Goal: Task Accomplishment & Management: Use online tool/utility

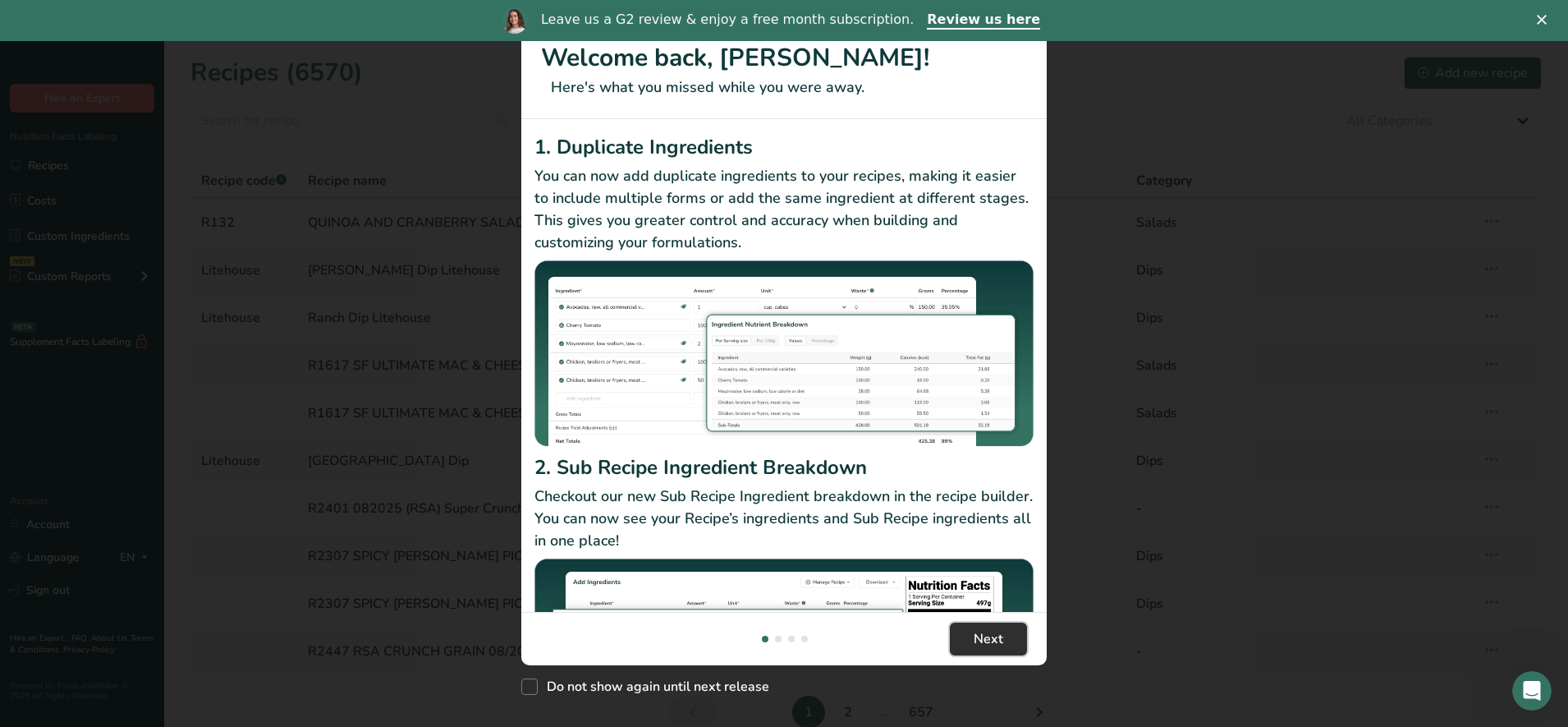
click at [995, 644] on span "Next" at bounding box center [988, 639] width 30 height 20
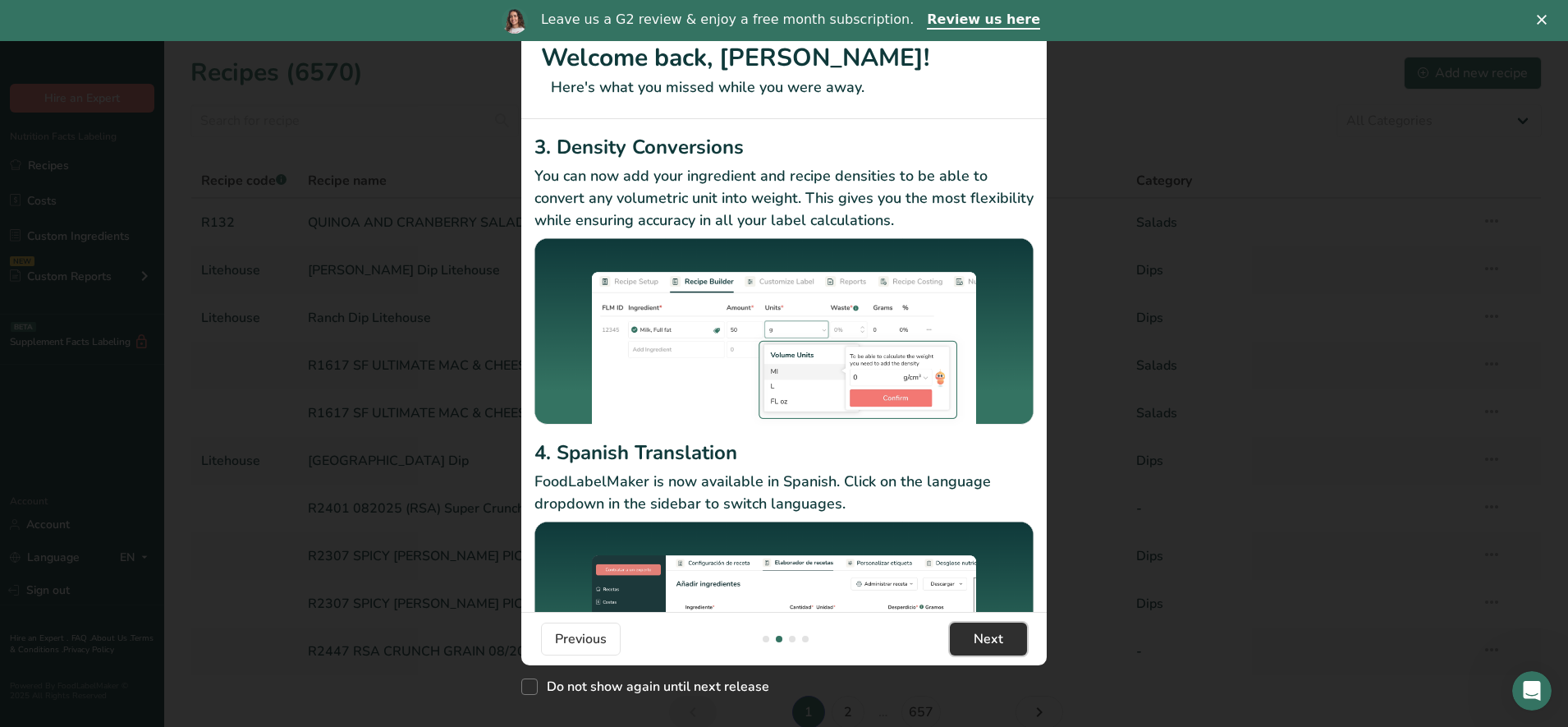
click at [995, 644] on span "Next" at bounding box center [988, 639] width 30 height 20
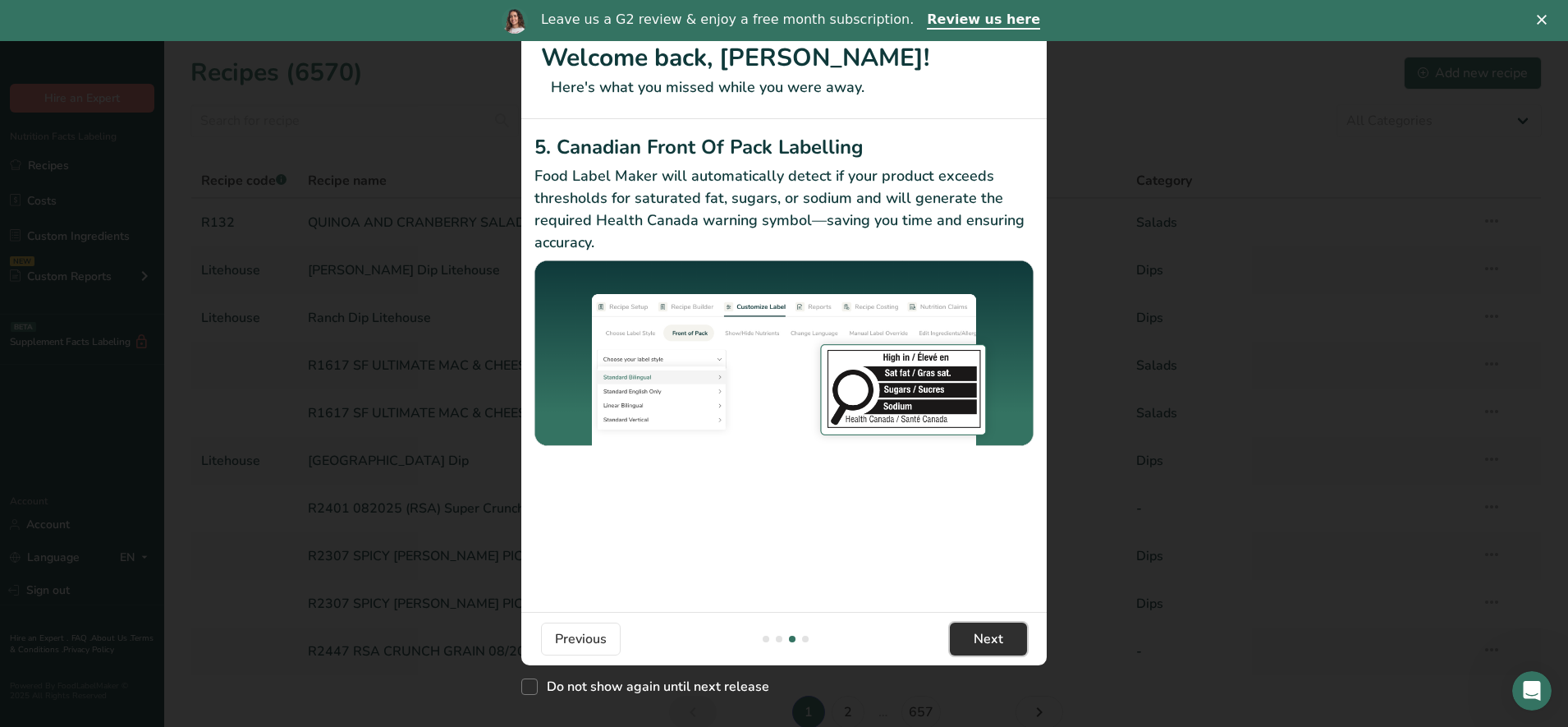
click at [995, 644] on span "Next" at bounding box center [988, 639] width 30 height 20
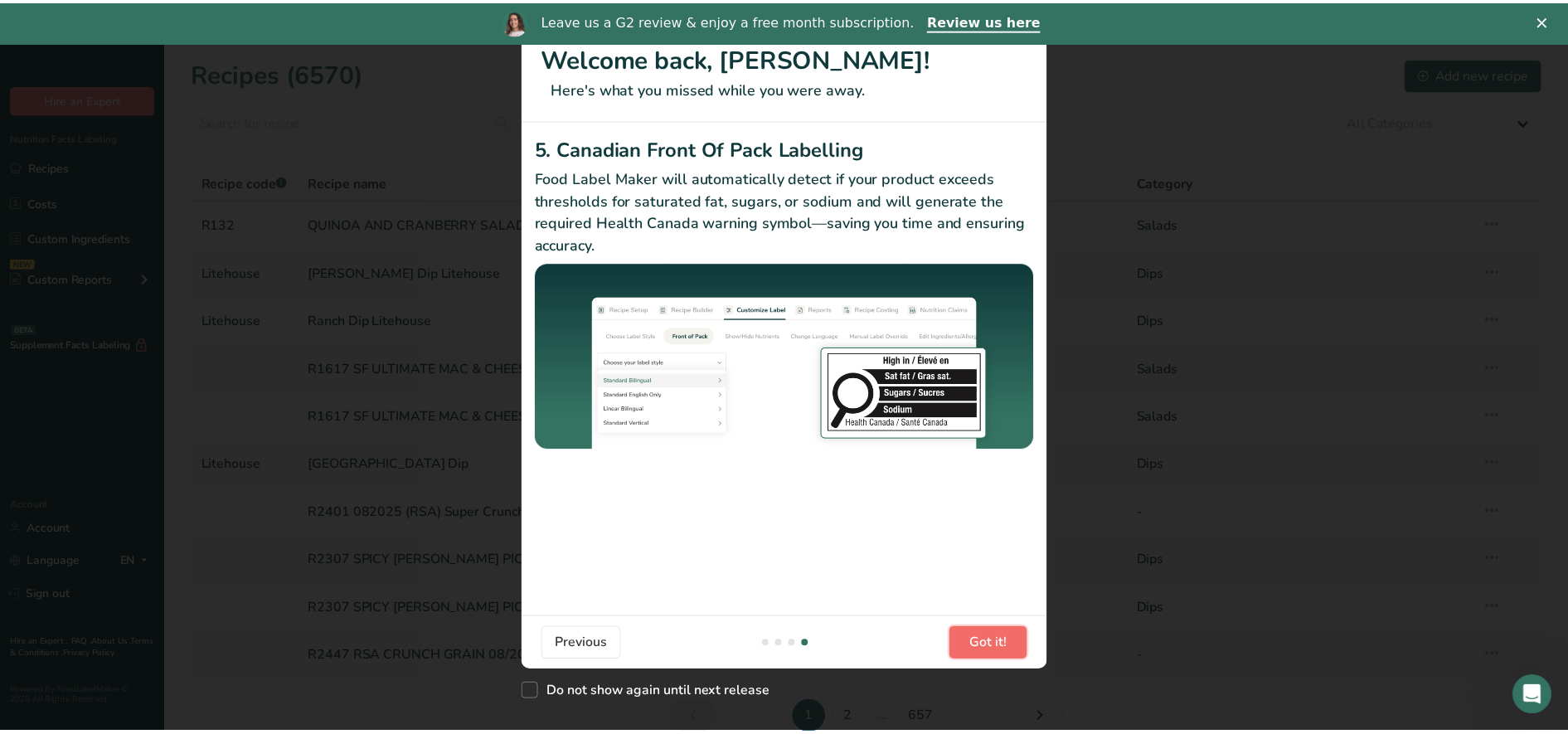
scroll to position [0, 1592]
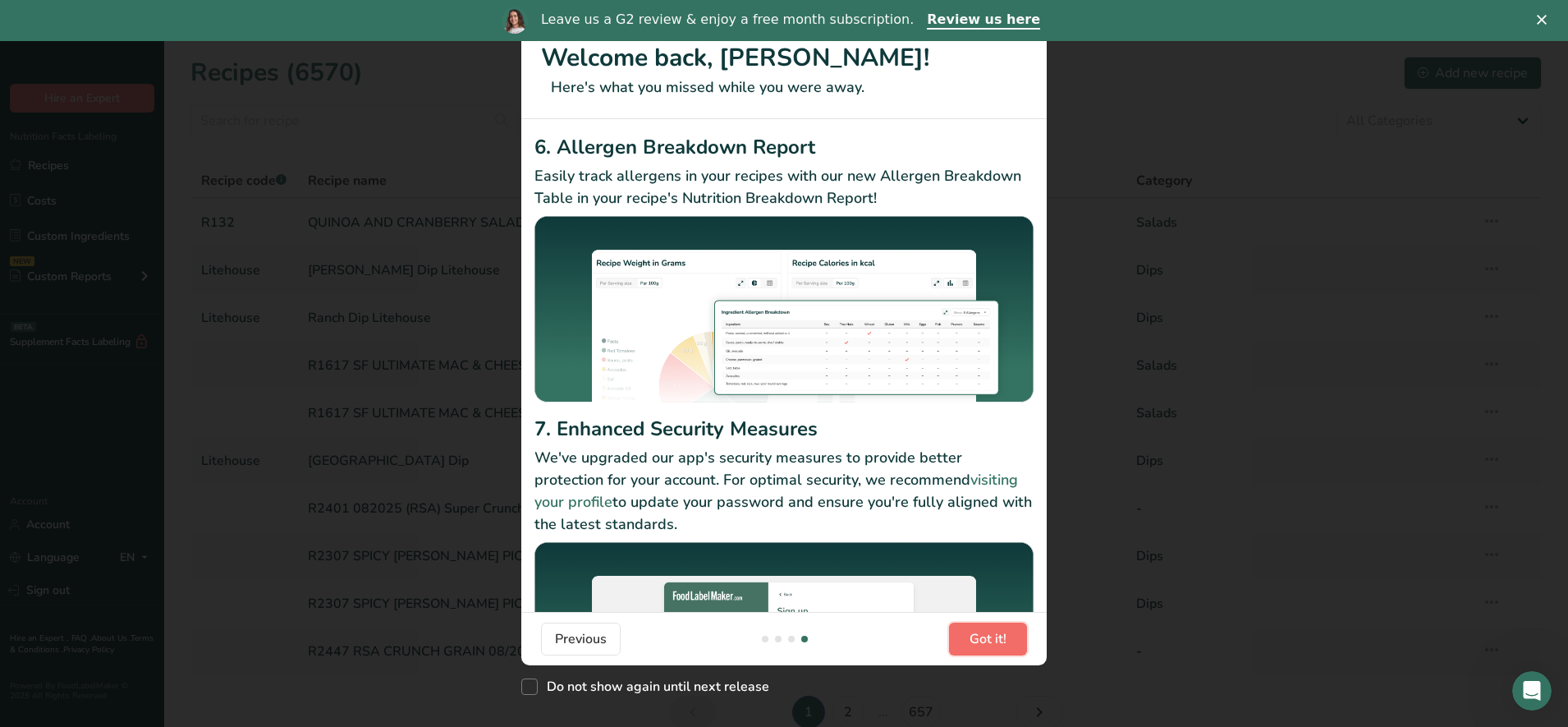
click at [995, 645] on span "Got it!" at bounding box center [988, 639] width 37 height 20
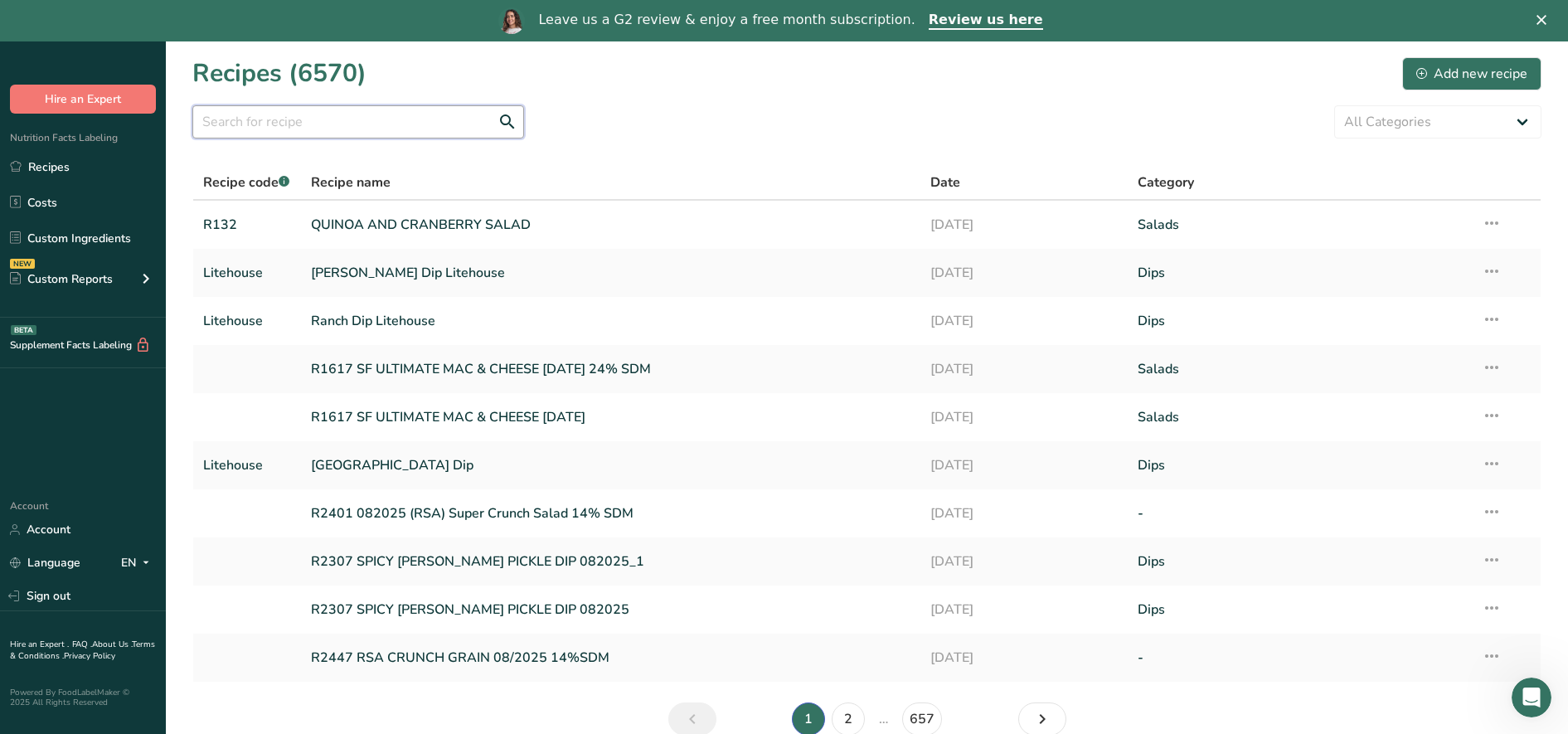
click at [380, 130] on input "text" at bounding box center [358, 122] width 331 height 33
type input "r136"
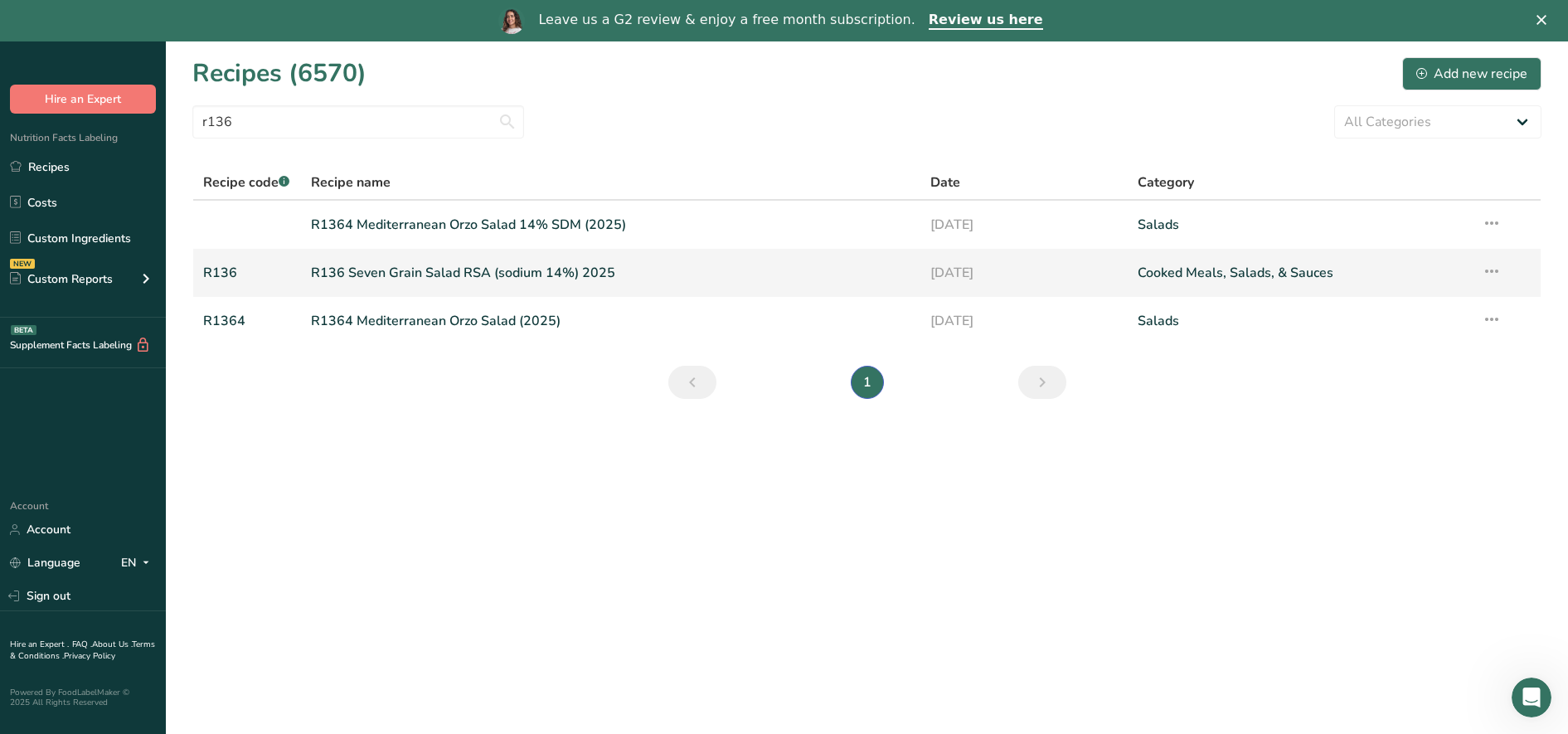
click at [453, 273] on link "R136 Seven Grain Salad RSA (sodium 14%) 2025" at bounding box center [611, 272] width 600 height 35
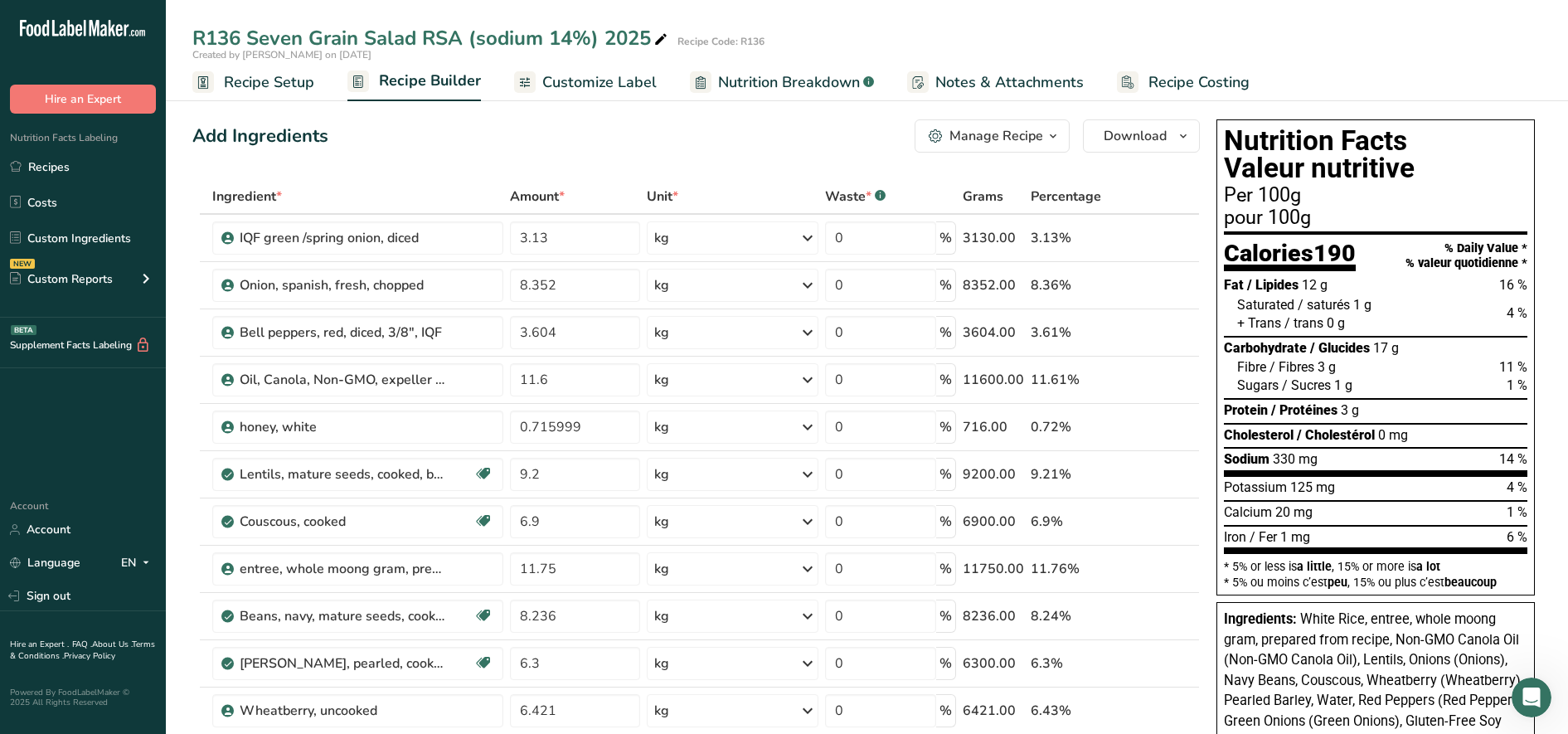
click at [282, 88] on span "Recipe Setup" at bounding box center [269, 82] width 90 height 22
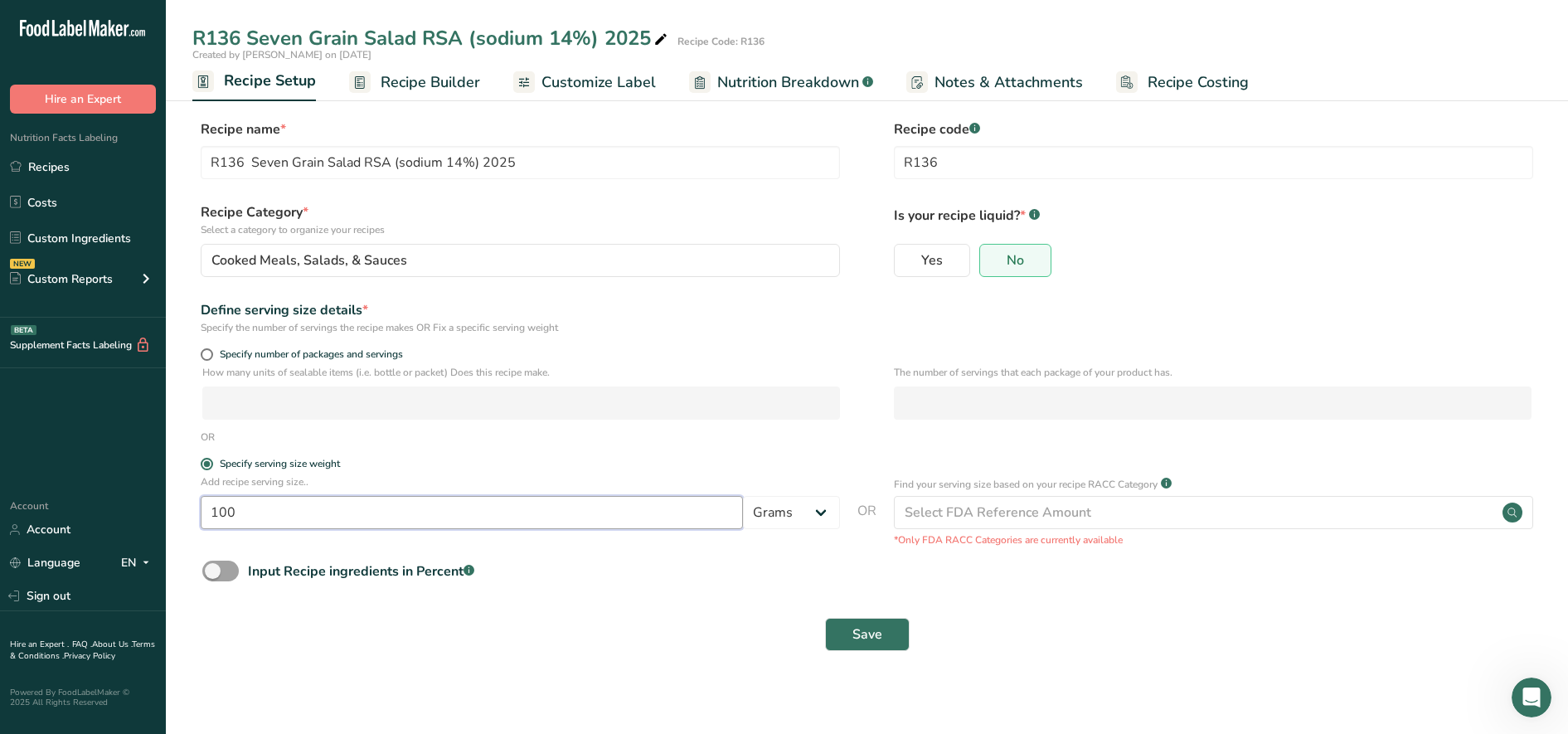
click at [242, 520] on input "100" at bounding box center [472, 513] width 543 height 33
type input "140"
click at [844, 632] on button "Save" at bounding box center [867, 634] width 85 height 33
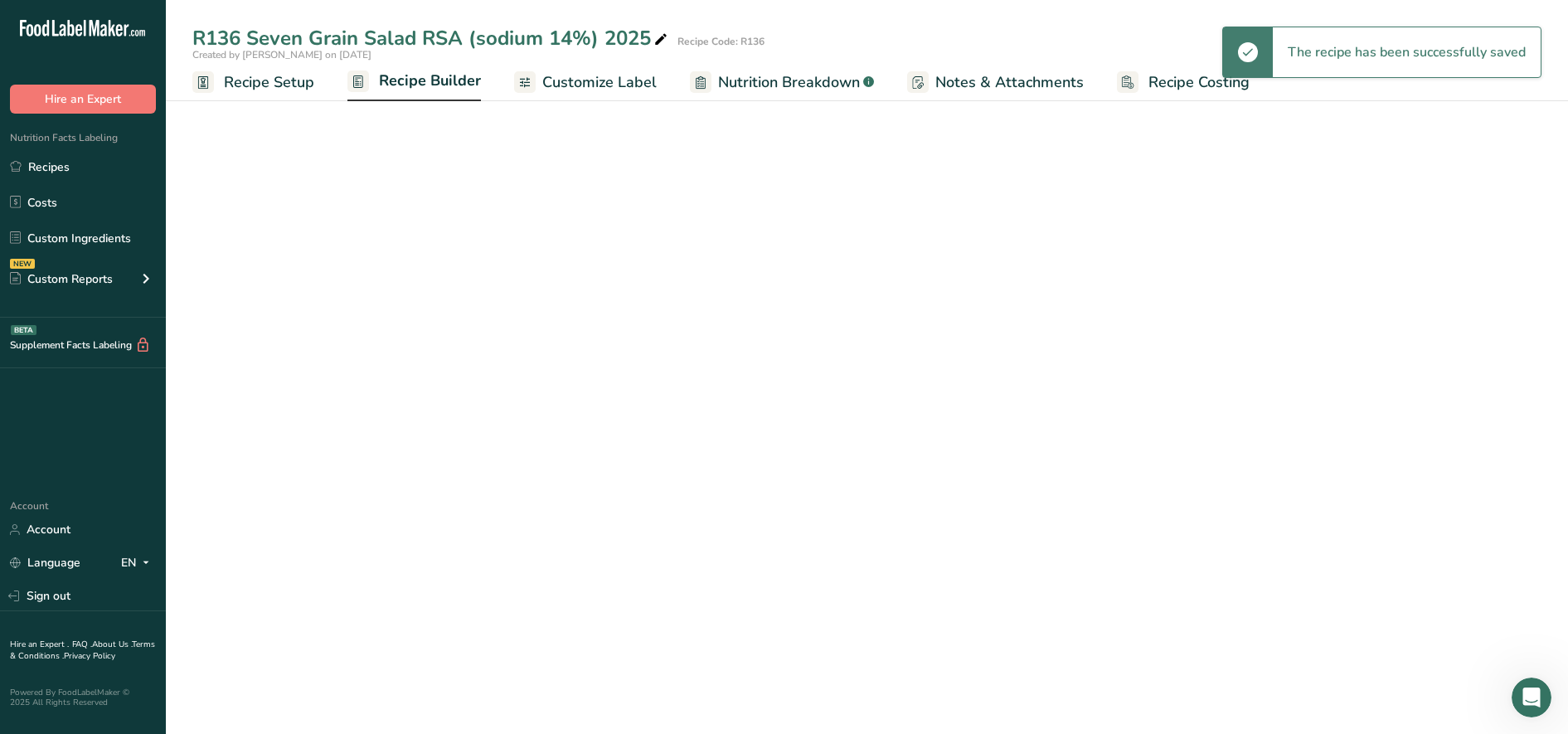
click at [402, 82] on span "Recipe Builder" at bounding box center [429, 81] width 102 height 22
click at [402, 82] on span "Recipe Builder" at bounding box center [429, 81] width 102 height 22
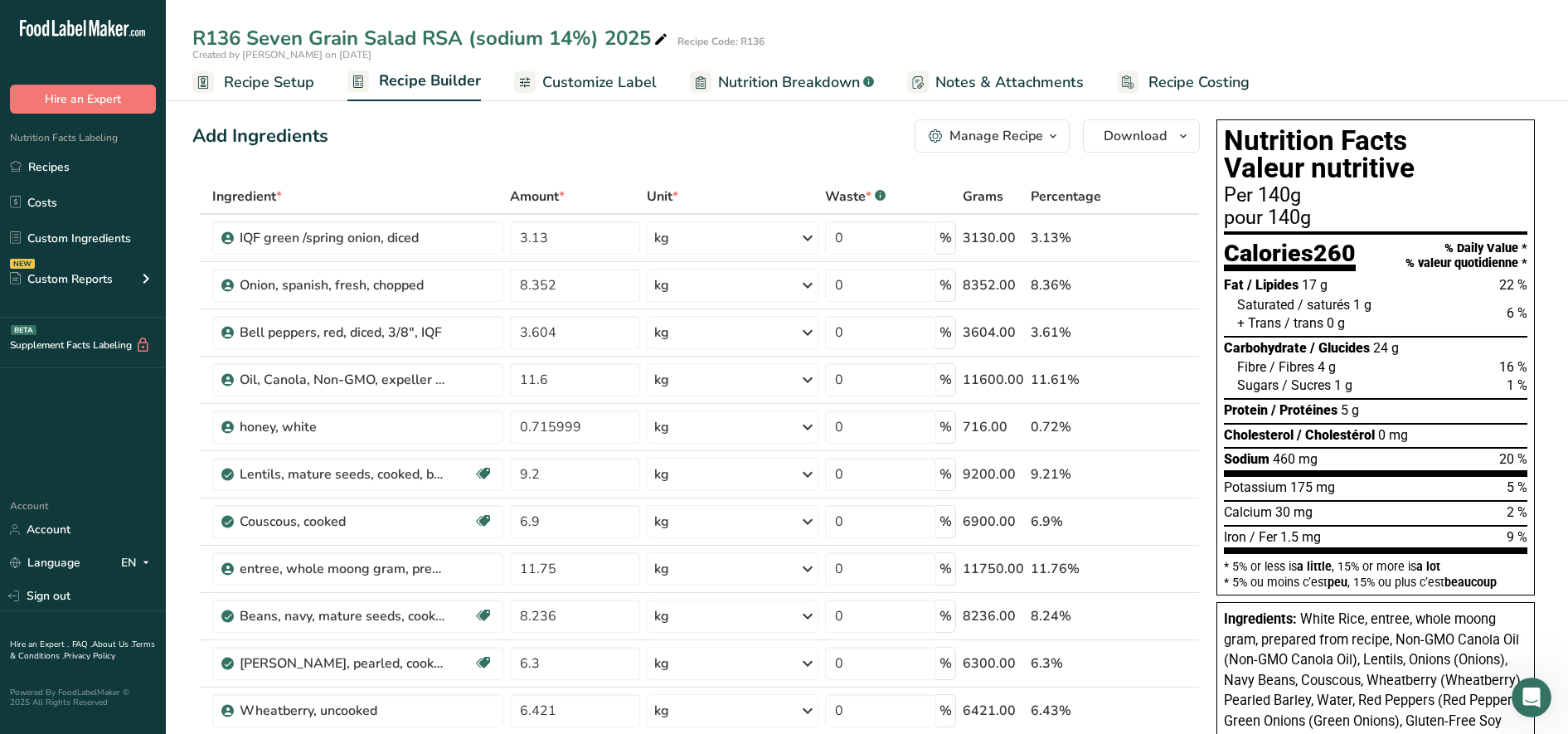
click at [235, 84] on span "Recipe Setup" at bounding box center [269, 82] width 90 height 22
click at [273, 80] on span "Recipe Setup" at bounding box center [269, 82] width 90 height 22
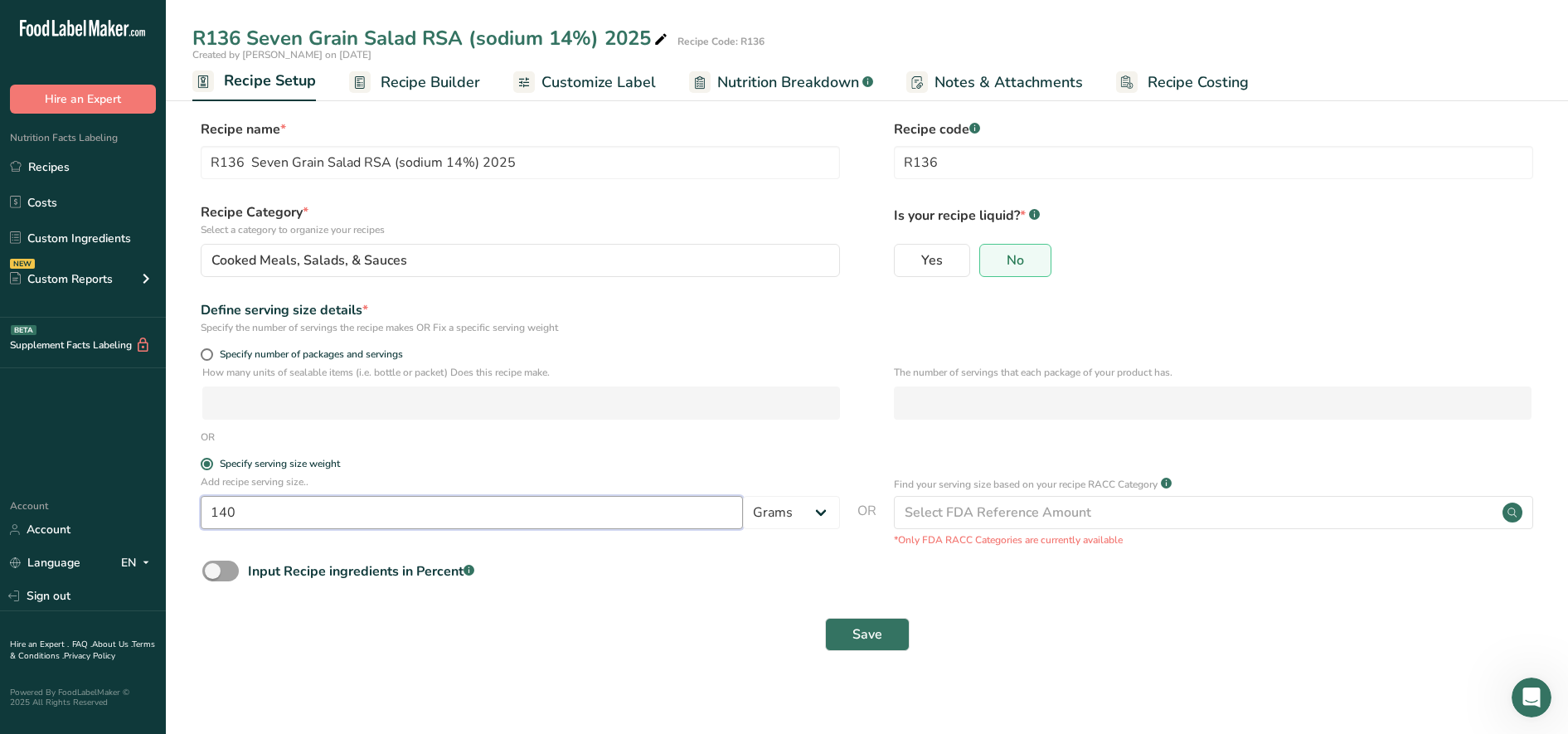
click at [261, 499] on input "140" at bounding box center [472, 513] width 543 height 33
type input "100"
click at [862, 639] on span "Save" at bounding box center [867, 634] width 30 height 20
